Goal: Navigation & Orientation: Find specific page/section

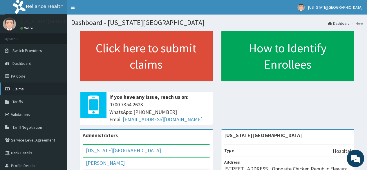
click at [23, 86] on link "Claims" at bounding box center [33, 88] width 67 height 13
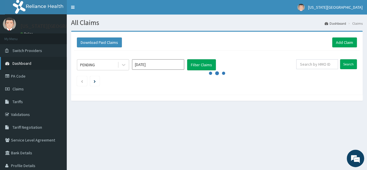
click at [24, 61] on span "Dashboard" at bounding box center [21, 63] width 19 height 5
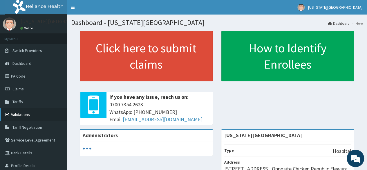
click at [17, 116] on link "Validations" at bounding box center [33, 114] width 67 height 13
